Goal: Task Accomplishment & Management: Complete application form

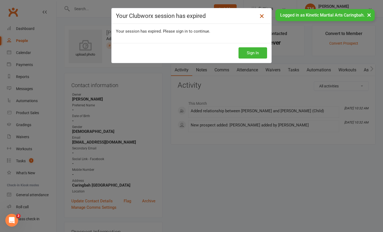
click at [262, 17] on icon at bounding box center [262, 16] width 6 height 6
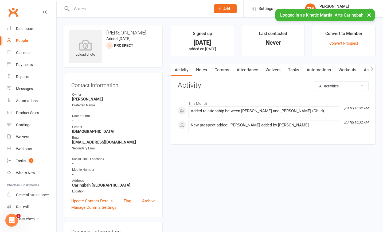
click at [369, 15] on button "×" at bounding box center [369, 14] width 10 height 11
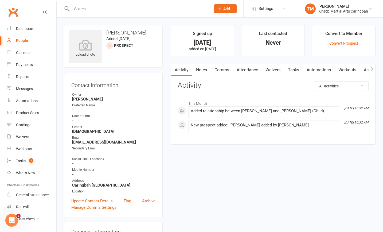
click at [223, 4] on div "Prospect Member Non-attending contact Class / event Appointment Grading event T…" at bounding box center [225, 8] width 36 height 17
click at [223, 9] on span "Add" at bounding box center [226, 9] width 7 height 4
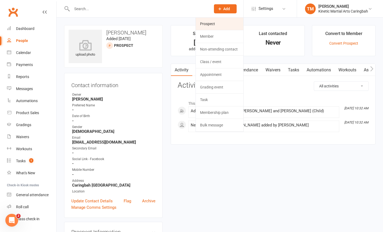
click at [214, 25] on link "Prospect" at bounding box center [220, 24] width 48 height 12
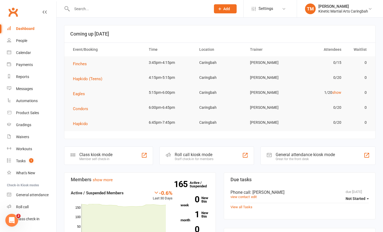
click at [222, 8] on button "Add" at bounding box center [225, 8] width 23 height 9
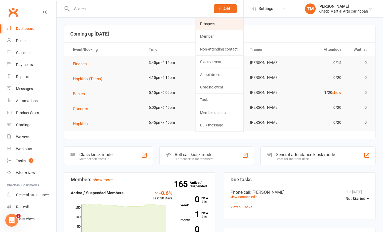
click at [216, 25] on link "Prospect" at bounding box center [220, 24] width 48 height 12
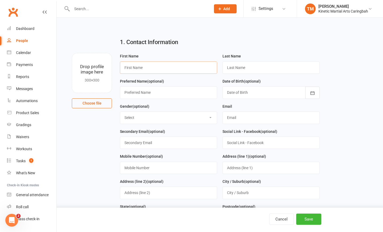
click at [143, 67] on input "text" at bounding box center [168, 67] width 97 height 12
type input "Ian"
click at [244, 66] on input "text" at bounding box center [270, 67] width 97 height 12
type input "m"
type input "Meier"
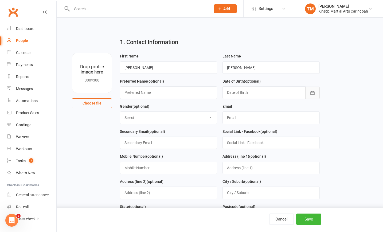
click at [314, 91] on icon "button" at bounding box center [312, 92] width 5 height 5
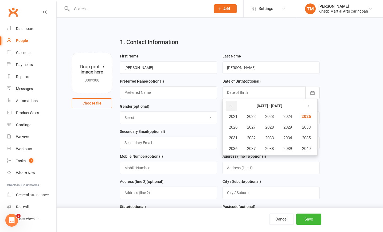
click at [232, 106] on icon "button" at bounding box center [231, 106] width 4 height 4
click at [253, 148] on span "2017" at bounding box center [251, 148] width 9 height 5
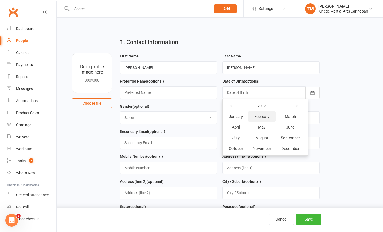
click at [260, 117] on span "February" at bounding box center [261, 116] width 15 height 5
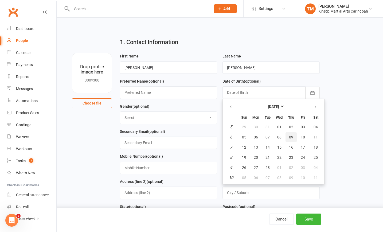
click at [293, 135] on button "09" at bounding box center [290, 137] width 11 height 10
type input "09 Feb 2017"
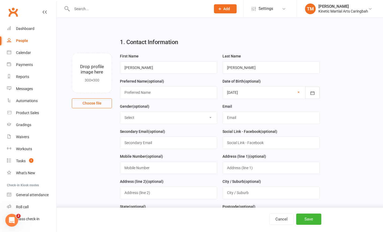
click at [170, 118] on select "Select Male Female Other" at bounding box center [168, 118] width 97 height 12
select select "[DEMOGRAPHIC_DATA]"
click at [120, 112] on select "Select Male Female Other" at bounding box center [168, 118] width 97 height 12
click at [234, 122] on input "text" at bounding box center [270, 117] width 97 height 12
type input "[EMAIL_ADDRESS][DOMAIN_NAME]"
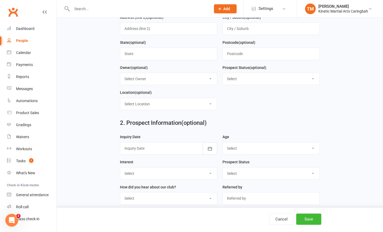
scroll to position [164, 0]
click at [211, 148] on icon "button" at bounding box center [209, 148] width 5 height 5
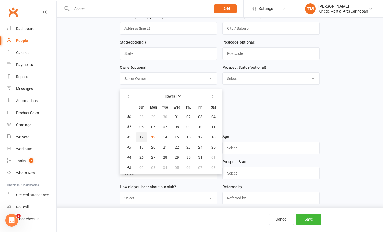
click at [144, 139] on button "12" at bounding box center [141, 137] width 11 height 10
type input "12 Oct 2025"
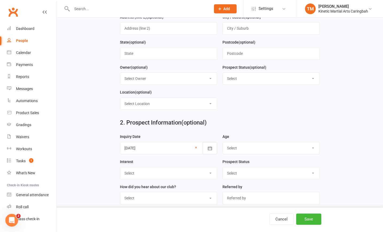
click at [248, 150] on select "Select 3-5 yrs 6-8 yrs 9-12 yrs 13-16 yrs 17-24 yrs 25-39 yrs 40 yrs + Family g…" at bounding box center [271, 148] width 97 height 12
select select "6-8 yrs"
click at [223, 143] on select "Select 3-5 yrs 6-8 yrs 9-12 yrs 13-16 yrs 17-24 yrs 25-39 yrs 40 yrs + Family g…" at bounding box center [271, 148] width 97 height 12
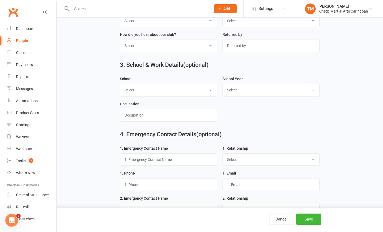
scroll to position [317, 0]
click at [183, 162] on input "text" at bounding box center [168, 159] width 97 height 12
type input "Diana"
click at [245, 161] on select "Select Mother Father Wife / Girlfriend Husband / Boyfriend Grandmother / Aunt G…" at bounding box center [271, 159] width 97 height 12
select select "Mother"
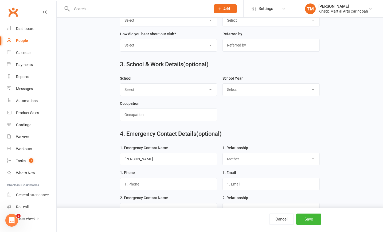
click at [223, 155] on select "Select Mother Father Wife / Girlfriend Husband / Boyfriend Grandmother / Aunt G…" at bounding box center [271, 159] width 97 height 12
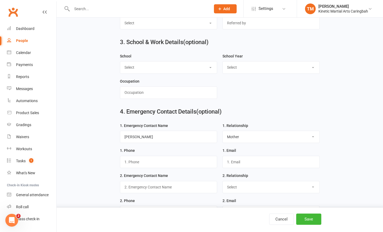
scroll to position [374, 0]
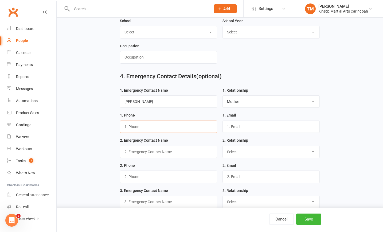
click at [213, 127] on input "text" at bounding box center [168, 126] width 97 height 12
paste input "0434009904 Email dmanzeder@gmail.com"
type input "0434009904"
paste input "0434009904 Email dmanzeder@gmail.com"
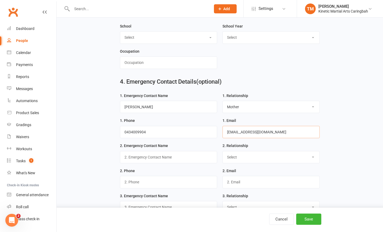
scroll to position [370, 0]
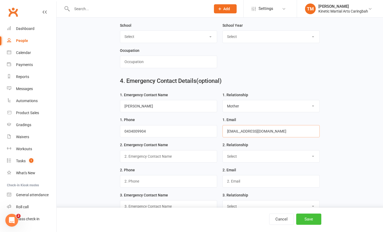
type input "dmanzeder@gmail.com"
click at [304, 217] on button "Save" at bounding box center [308, 218] width 25 height 11
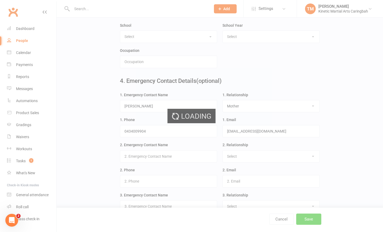
scroll to position [0, 0]
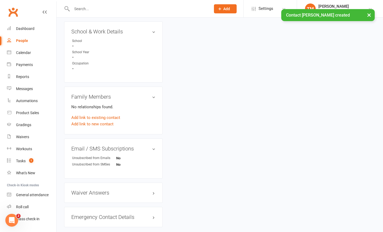
scroll to position [307, 0]
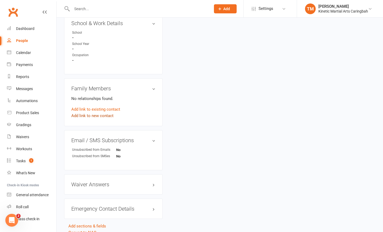
click at [102, 113] on link "Add link to new contact" at bounding box center [92, 115] width 42 height 6
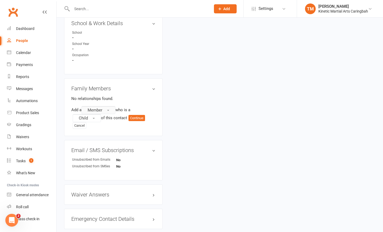
click at [108, 109] on button "Member" at bounding box center [98, 110] width 34 height 8
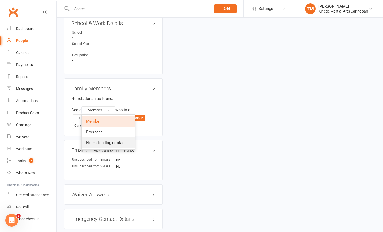
click at [105, 140] on span "Non-attending contact" at bounding box center [106, 142] width 40 height 5
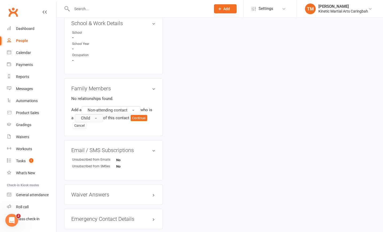
click at [97, 114] on button "Child" at bounding box center [89, 118] width 28 height 8
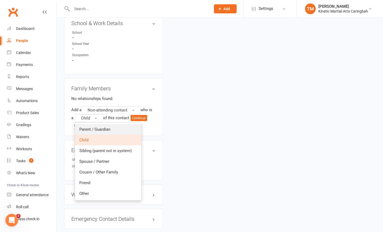
click at [94, 127] on span "Parent / Guardian" at bounding box center [94, 129] width 31 height 5
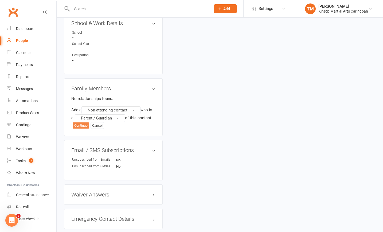
click at [78, 122] on button "Continue" at bounding box center [81, 125] width 17 height 6
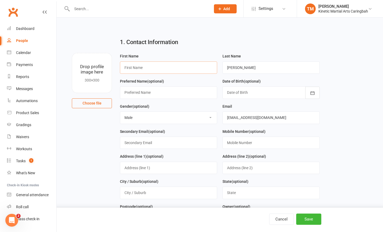
click at [158, 67] on input "text" at bounding box center [168, 67] width 97 height 12
paste input "0434009904 Email dmanzeder@gmail.com"
type input "0"
paste input "Diana Manrique Phone 0434009904 Email dmanzeder@gmail.com"
type input "Diana"
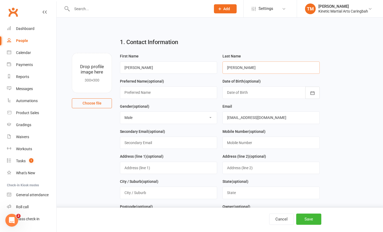
paste input "Diana Manrique Phone 0434009904 Email dmanzeder@gmail.com"
type input "Manrique"
select select "Female"
paste input "Diana Manrique Phone 0434009904 Email dmanzeder@gmail"
type input "dmanzeder@gmail.com"
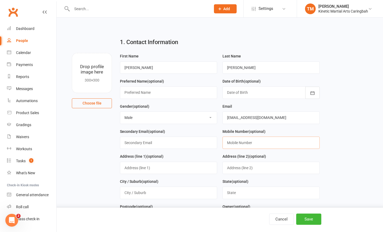
paste input "Diana Manrique Phone 0434009904 Email dmanzeder@gmail.com"
type input "0434009904"
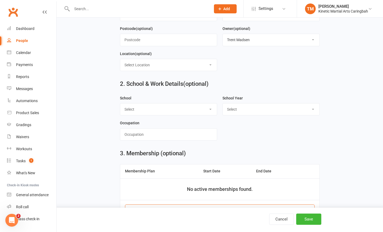
scroll to position [205, 0]
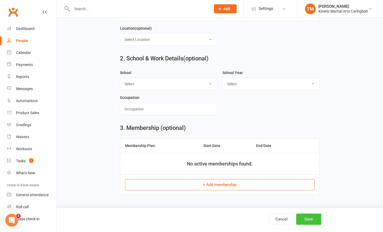
click at [303, 218] on button "Save" at bounding box center [308, 218] width 25 height 11
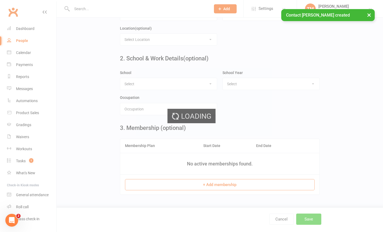
scroll to position [0, 0]
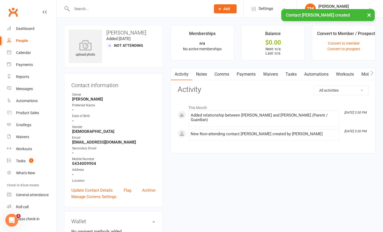
click at [123, 9] on div "× Contact Diana Manrique created" at bounding box center [188, 9] width 376 height 0
click at [115, 8] on input "text" at bounding box center [138, 8] width 137 height 7
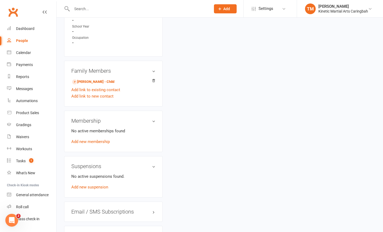
scroll to position [269, 0]
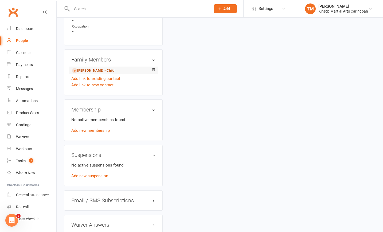
click at [87, 68] on link "Ian Meier - Child" at bounding box center [93, 71] width 42 height 6
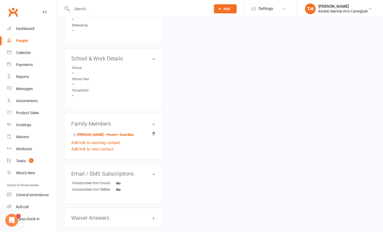
scroll to position [274, 0]
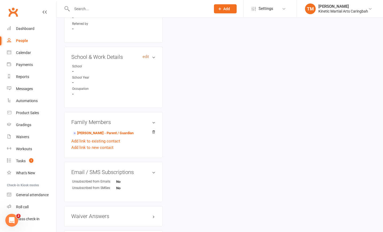
click at [147, 55] on link "edit" at bounding box center [146, 56] width 6 height 5
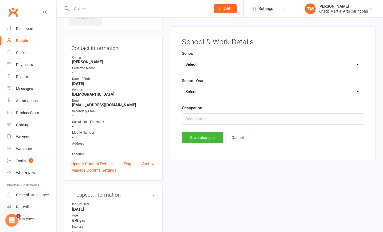
scroll to position [37, 0]
click at [193, 69] on select "Select Bethany High Bonnet Bay Bosco Burraneer Bay Caringbah Caringbah High Car…" at bounding box center [273, 65] width 182 height 11
select select "OLF"
click at [182, 60] on select "Select Bethany High Bonnet Bay Bosco Burraneer Bay Caringbah Caringbah High Car…" at bounding box center [273, 65] width 182 height 11
click at [201, 93] on select "Select Pre-school/Day care Kindergarten - two years before Kindergarten - one y…" at bounding box center [273, 92] width 182 height 11
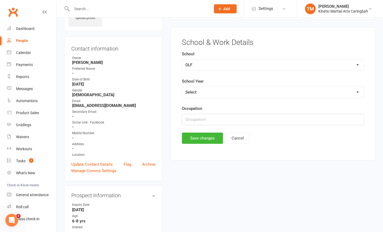
select select "Year 3"
click at [182, 87] on select "Select Pre-school/Day care Kindergarten - two years before Kindergarten - one y…" at bounding box center [273, 92] width 182 height 11
click at [204, 139] on button "Save changes" at bounding box center [202, 137] width 41 height 11
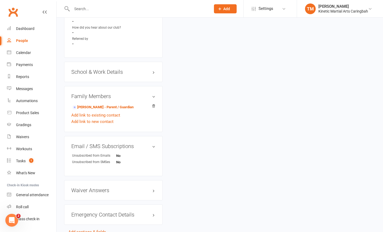
scroll to position [288, 0]
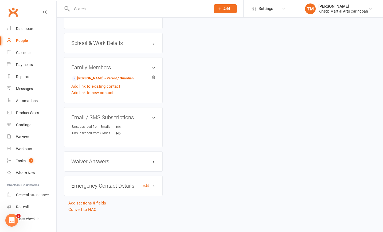
click at [115, 183] on h3 "Emergency Contact Details edit" at bounding box center [113, 186] width 84 height 6
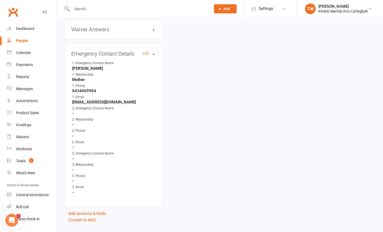
scroll to position [421, 0]
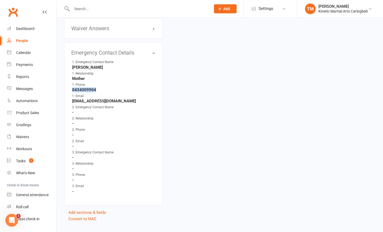
drag, startPoint x: 99, startPoint y: 87, endPoint x: 72, endPoint y: 87, distance: 27.0
click at [72, 87] on li "1. Phone 0434009904" at bounding box center [113, 87] width 84 height 10
copy strong "0434009904"
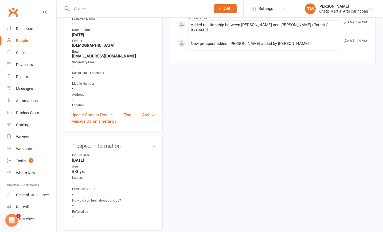
scroll to position [0, 0]
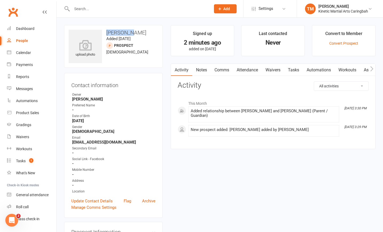
drag, startPoint x: 107, startPoint y: 32, endPoint x: 139, endPoint y: 34, distance: 31.9
click at [139, 34] on h3 "Ian Meier" at bounding box center [113, 33] width 89 height 6
copy h3 "Ian Meier"
click at [22, 50] on link "Calendar" at bounding box center [31, 53] width 49 height 12
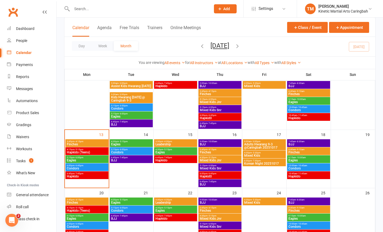
scroll to position [126, 0]
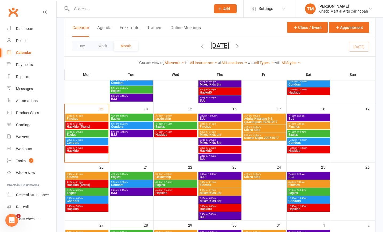
click at [210, 135] on span "Mixed Kids Jnr" at bounding box center [219, 134] width 41 height 3
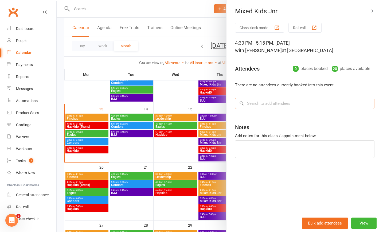
click at [267, 103] on input "search" at bounding box center [304, 103] width 139 height 11
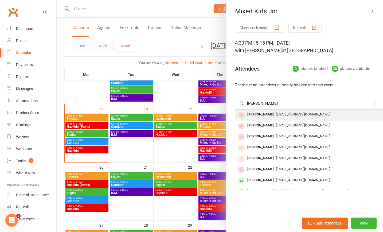
type input "ian m"
click at [276, 113] on span "[EMAIL_ADDRESS][DOMAIN_NAME]" at bounding box center [303, 114] width 54 height 4
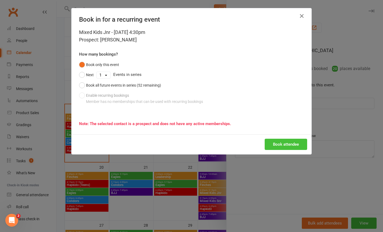
click at [278, 140] on button "Book attendee" at bounding box center [286, 144] width 42 height 11
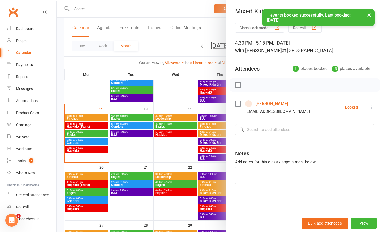
click at [372, 14] on button "×" at bounding box center [369, 14] width 10 height 11
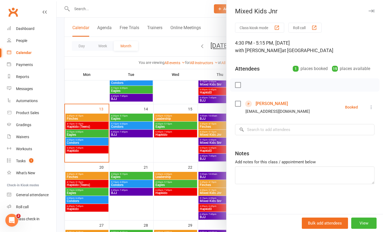
click at [372, 9] on button "button" at bounding box center [371, 11] width 6 height 6
